Goal: Information Seeking & Learning: Learn about a topic

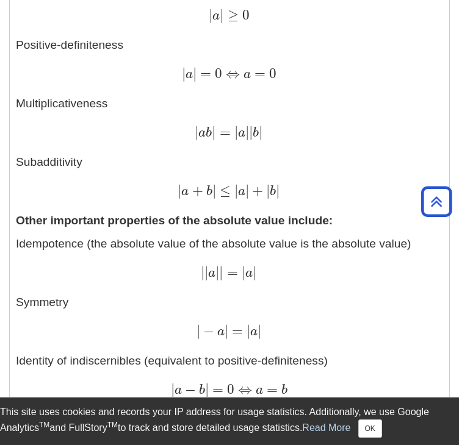
scroll to position [1342, 0]
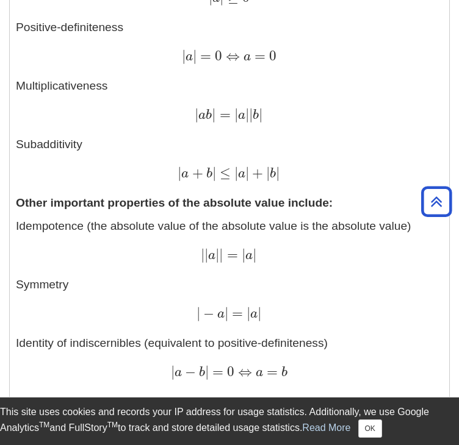
drag, startPoint x: 305, startPoint y: 232, endPoint x: 274, endPoint y: 117, distance: 119.4
click at [257, 127] on p "Non-negativity | a | ≥ 0 | a | ≥ 0 Positive-definiteness | a | = 0 ⇔ a = 0 | a …" at bounding box center [229, 71] width 427 height 223
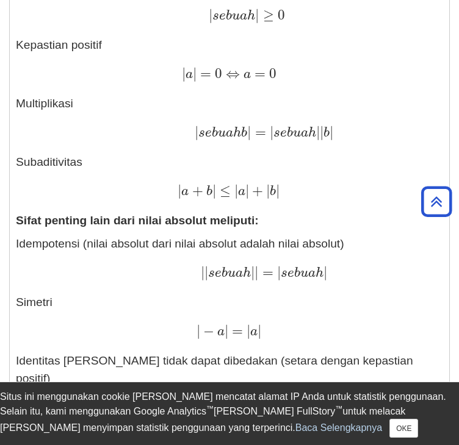
drag, startPoint x: 325, startPoint y: 52, endPoint x: 376, endPoint y: 149, distance: 110.3
click at [376, 183] on div "| a + b | ≤ | a | + | b | Bahasa Indonesia: | A + B Bahasa Indonesia: | ≤ Bahas…" at bounding box center [229, 192] width 427 height 18
drag, startPoint x: 298, startPoint y: 270, endPoint x: 240, endPoint y: 48, distance: 230.3
click at [234, 66] on div "| a | = 0 ⇔ a = 0 Bahasa Indonesia: | A Bahasa Indonesia: | = 0 ⇔ A = 0" at bounding box center [229, 75] width 427 height 18
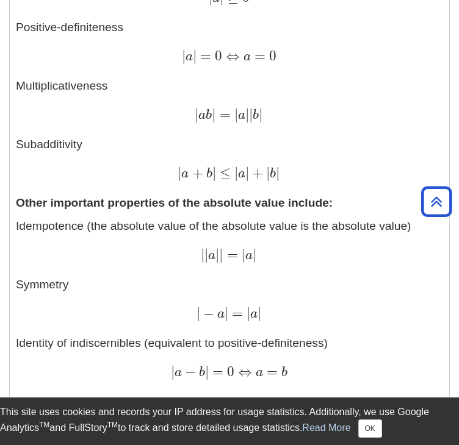
click at [274, 250] on p "Idempotence (the absolute value of the absolute value is the absolute value) | …" at bounding box center [229, 388] width 427 height 340
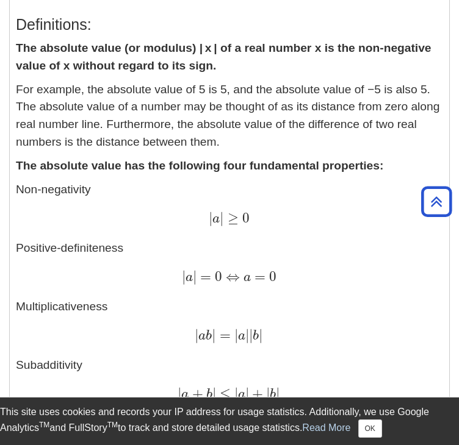
scroll to position [1098, 0]
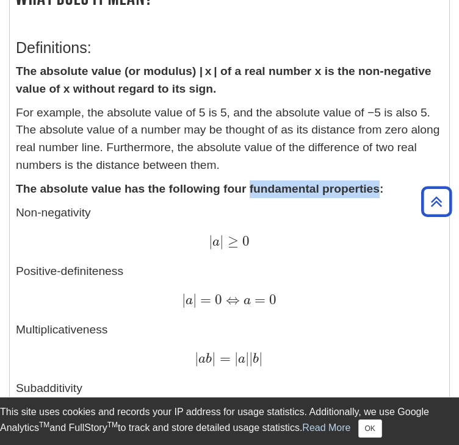
drag, startPoint x: 377, startPoint y: 173, endPoint x: 248, endPoint y: 172, distance: 129.3
click at [248, 182] on strong "The absolute value has the following four fundamental properties:" at bounding box center [199, 188] width 367 height 13
drag, startPoint x: 275, startPoint y: 174, endPoint x: 306, endPoint y: 165, distance: 31.7
click at [306, 182] on strong "The absolute value has the following four fundamental properties:" at bounding box center [199, 188] width 367 height 13
click at [357, 182] on strong "The absolute value has the following four fundamental properties:" at bounding box center [199, 188] width 367 height 13
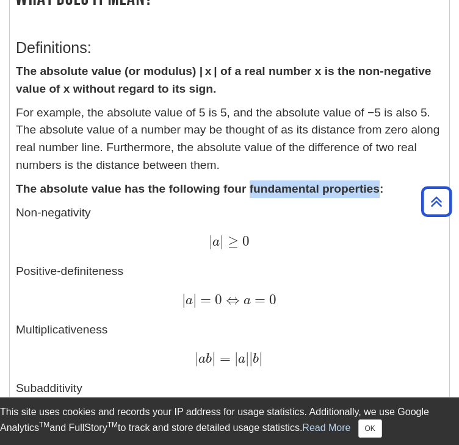
click at [358, 182] on strong "The absolute value has the following four fundamental properties:" at bounding box center [199, 188] width 367 height 13
